Goal: Check status

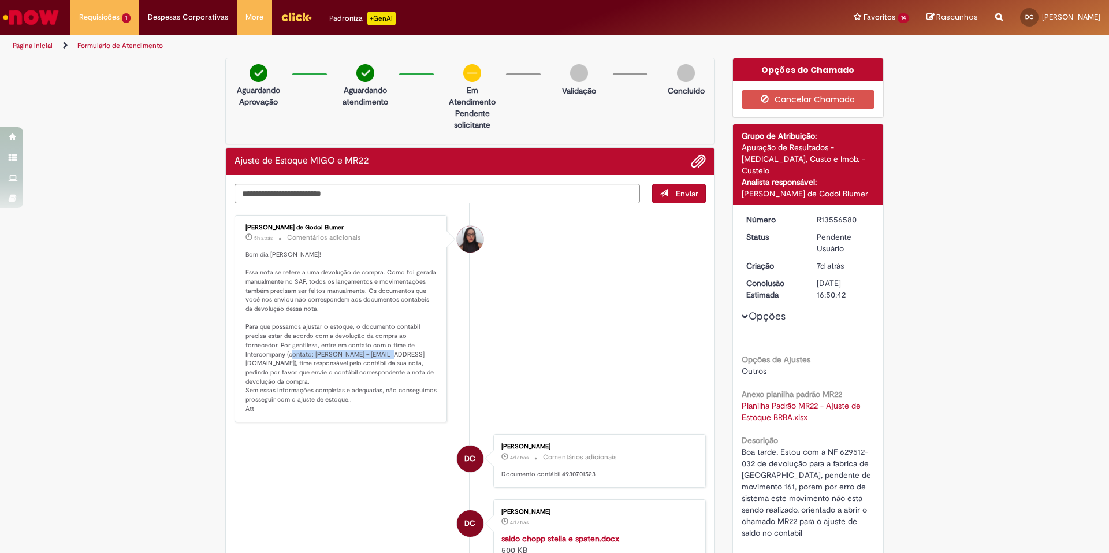
drag, startPoint x: 309, startPoint y: 353, endPoint x: 403, endPoint y: 355, distance: 94.1
click at [403, 355] on p "Bom dia [PERSON_NAME]! Essa nota se refere a uma devolução de compra. Como foi …" at bounding box center [341, 331] width 192 height 163
copy p "[PERSON_NAME]"
drag, startPoint x: 812, startPoint y: 210, endPoint x: 852, endPoint y: 208, distance: 39.9
click at [852, 214] on div "R13556580" at bounding box center [843, 220] width 54 height 12
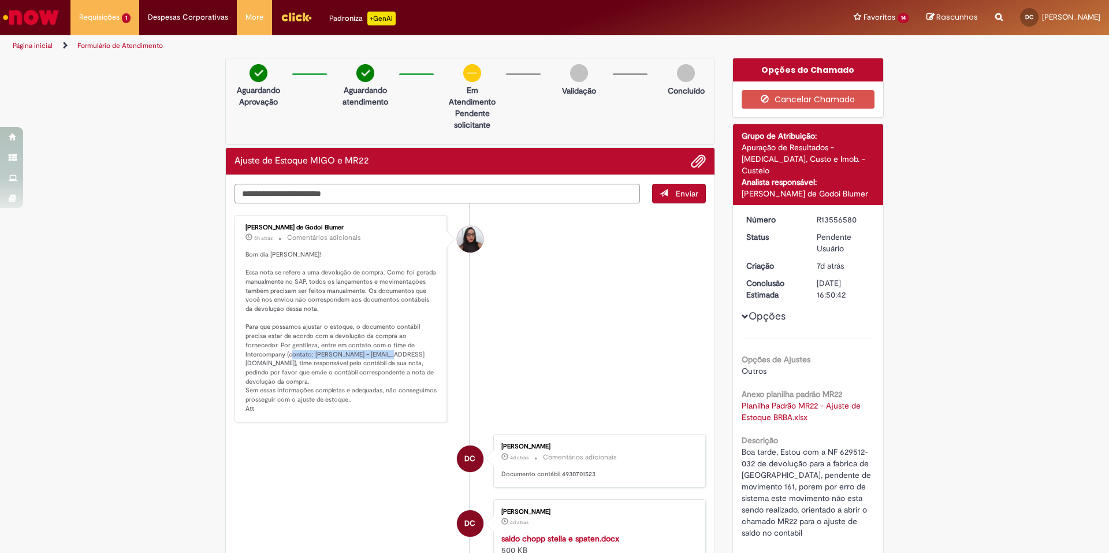
copy div "R13556580"
